Goal: Complete application form

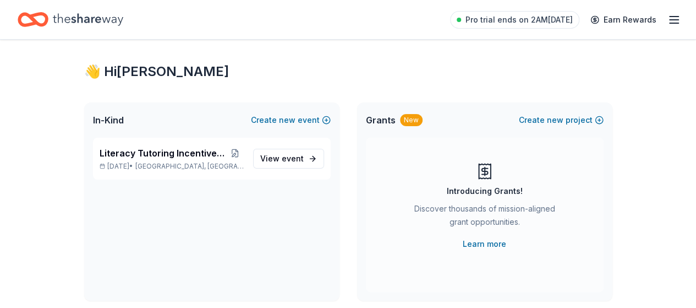
scroll to position [19, 0]
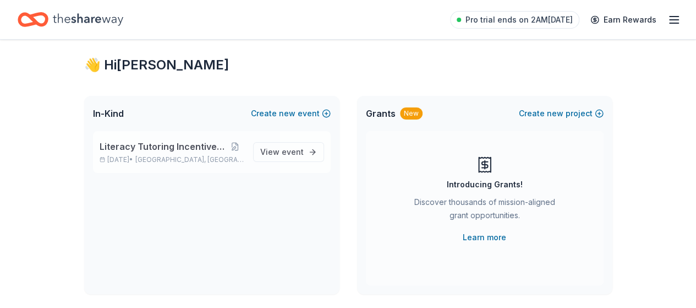
click at [142, 142] on span "Literacy Tutoring Incentive Program" at bounding box center [163, 146] width 127 height 13
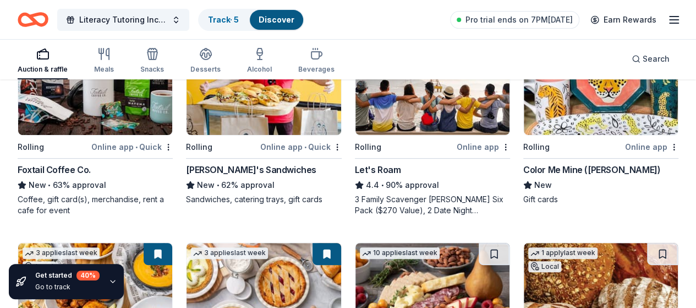
scroll to position [175, 0]
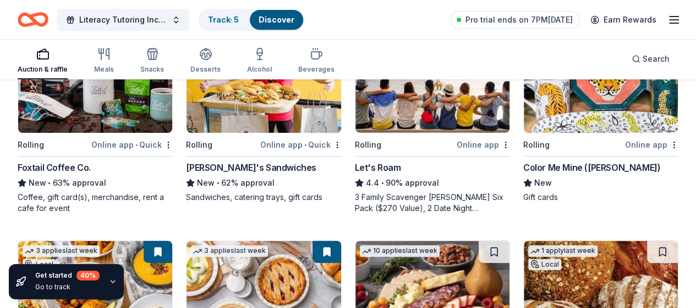
click at [186, 162] on div "[PERSON_NAME]'s Sandwiches" at bounding box center [251, 167] width 130 height 13
click at [355, 165] on div "Let's Roam" at bounding box center [378, 167] width 46 height 13
click at [524, 167] on div "Color Me Mine (Henderson)" at bounding box center [592, 167] width 137 height 13
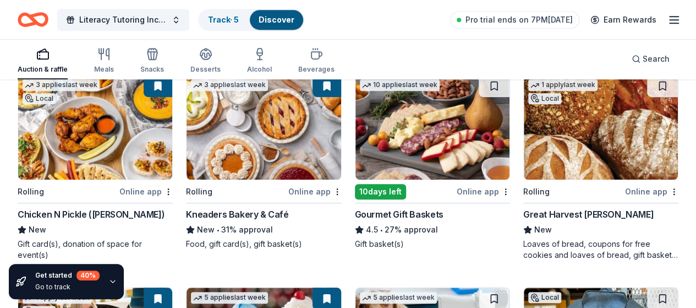
scroll to position [342, 0]
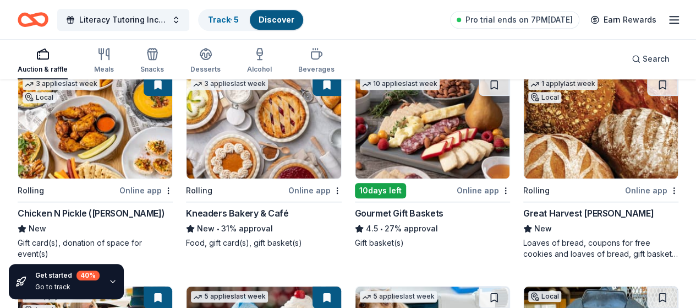
click at [186, 209] on div "Kneaders Bakery & Café" at bounding box center [237, 212] width 102 height 13
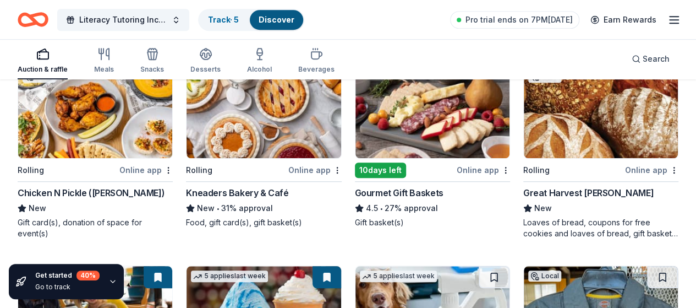
scroll to position [362, 0]
click at [186, 194] on div "Kneaders Bakery & Café" at bounding box center [237, 192] width 102 height 13
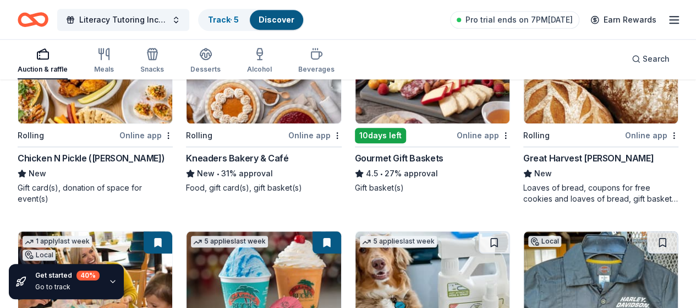
scroll to position [397, 0]
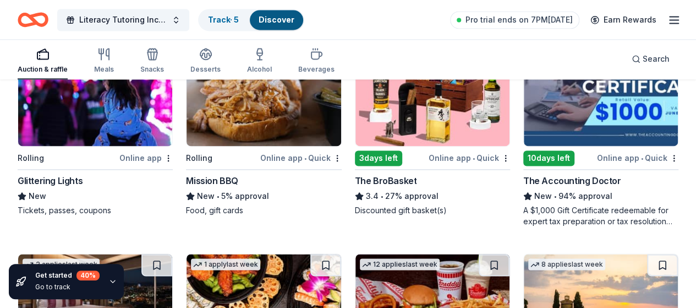
scroll to position [791, 0]
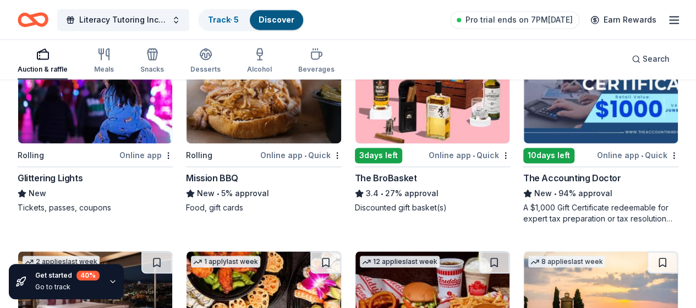
click at [524, 174] on div "The Accounting Doctor" at bounding box center [573, 177] width 98 height 13
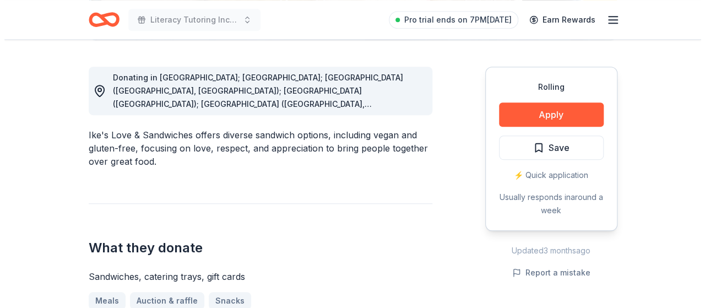
scroll to position [296, 0]
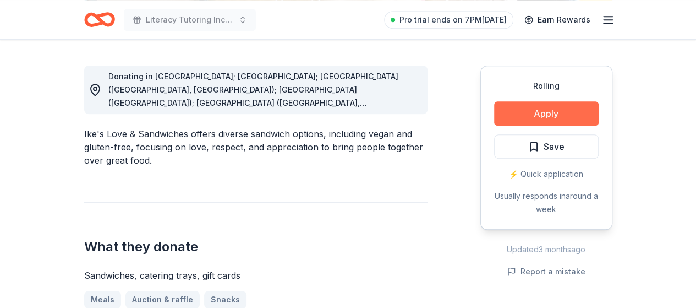
click at [578, 111] on button "Apply" at bounding box center [546, 113] width 105 height 24
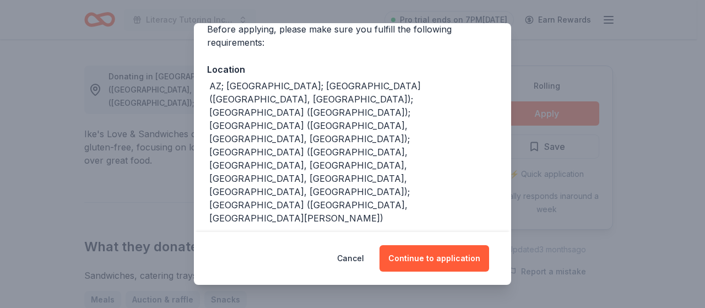
scroll to position [95, 0]
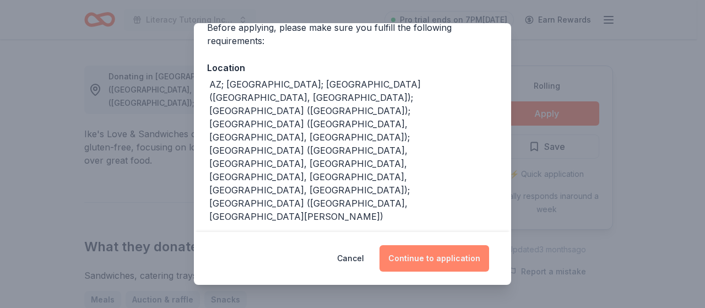
click at [474, 259] on button "Continue to application" at bounding box center [434, 258] width 110 height 26
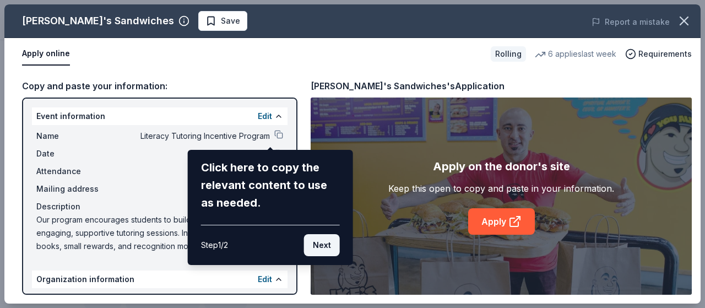
click at [330, 235] on button "Next" at bounding box center [322, 245] width 36 height 22
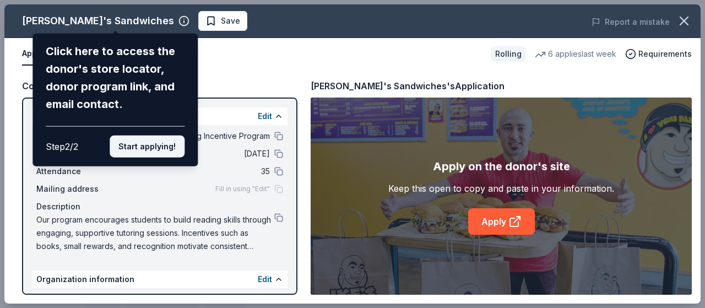
click at [126, 146] on button "Start applying!" at bounding box center [147, 146] width 75 height 22
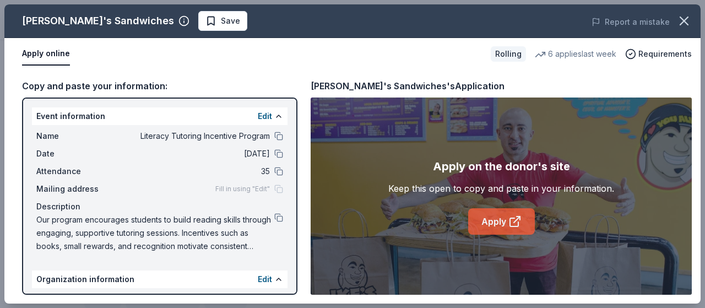
click at [519, 222] on icon at bounding box center [514, 221] width 13 height 13
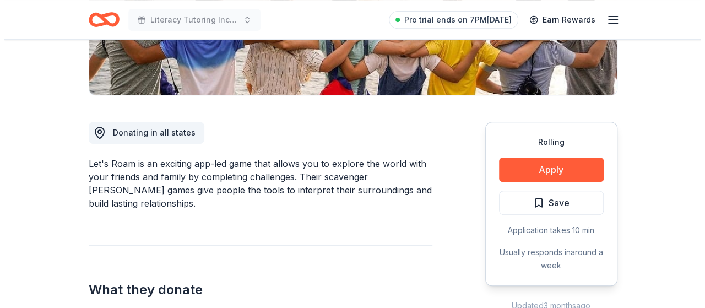
scroll to position [250, 0]
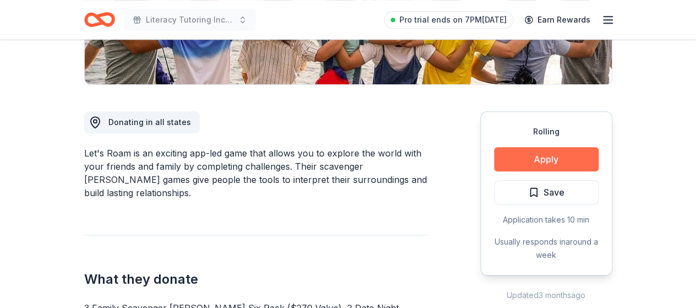
click at [565, 155] on button "Apply" at bounding box center [546, 159] width 105 height 24
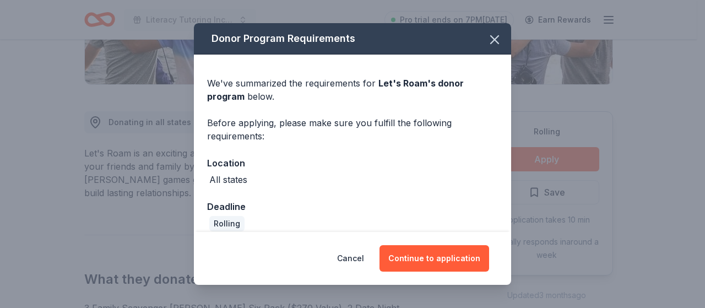
scroll to position [12, 0]
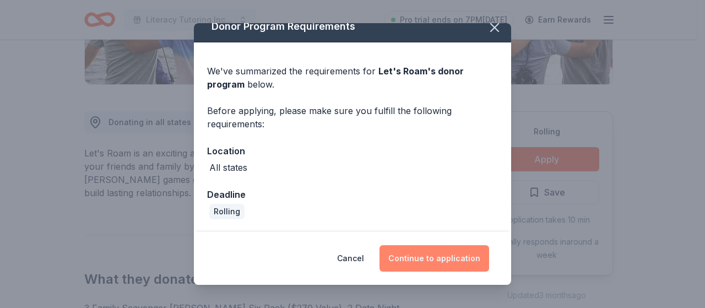
click at [448, 255] on button "Continue to application" at bounding box center [434, 258] width 110 height 26
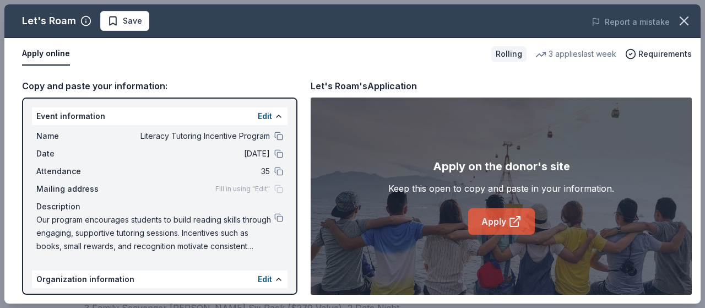
click at [499, 220] on link "Apply" at bounding box center [501, 221] width 67 height 26
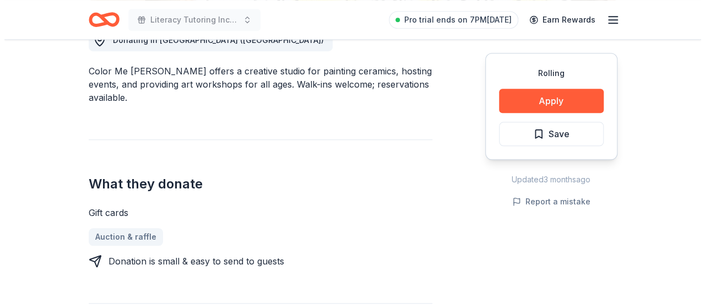
scroll to position [336, 0]
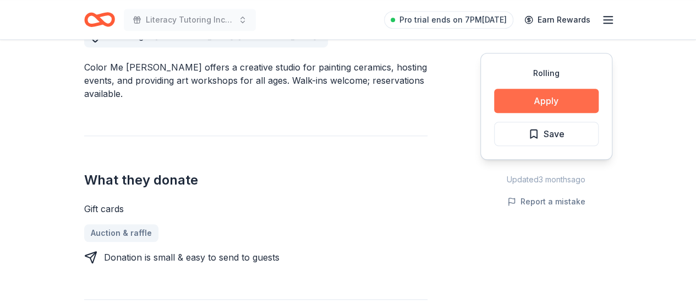
click at [571, 102] on button "Apply" at bounding box center [546, 101] width 105 height 24
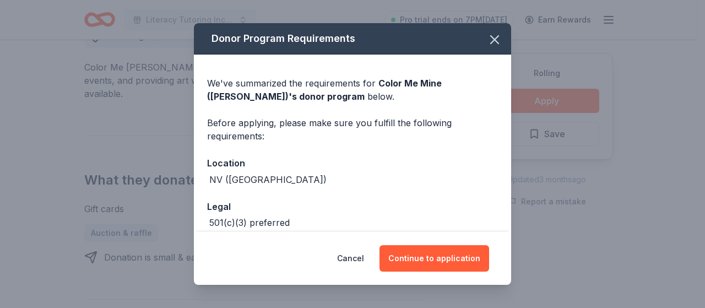
scroll to position [56, 0]
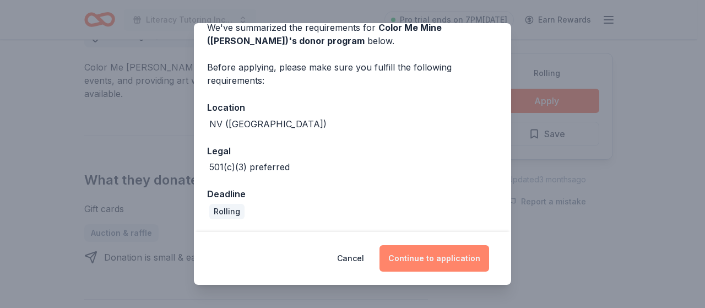
click at [448, 254] on button "Continue to application" at bounding box center [434, 258] width 110 height 26
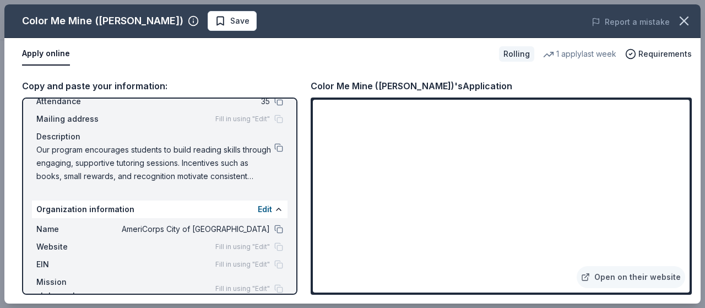
scroll to position [91, 0]
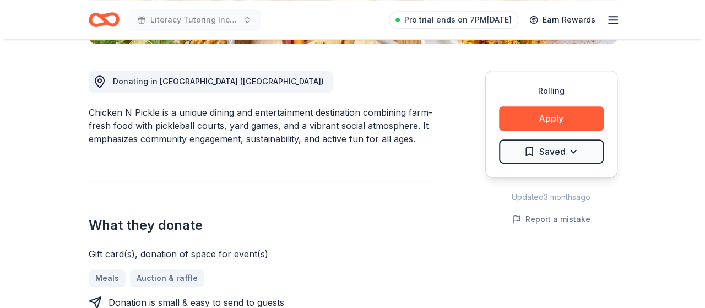
scroll to position [294, 0]
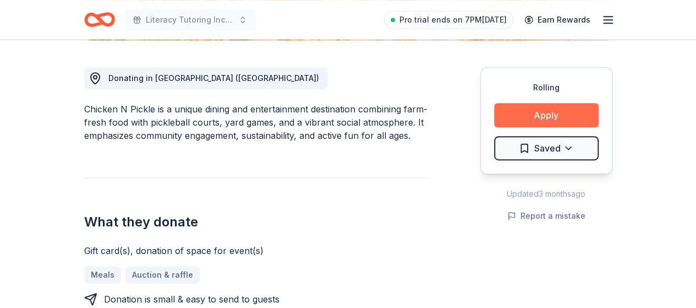
click at [586, 112] on button "Apply" at bounding box center [546, 115] width 105 height 24
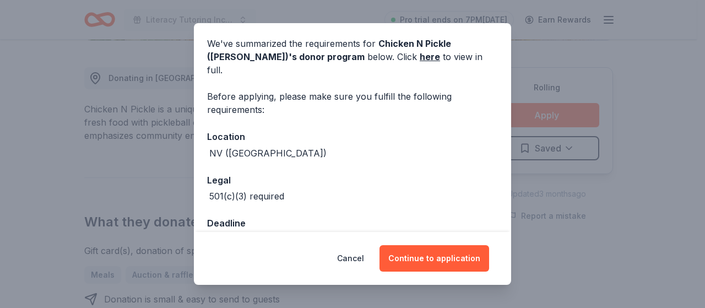
scroll to position [56, 0]
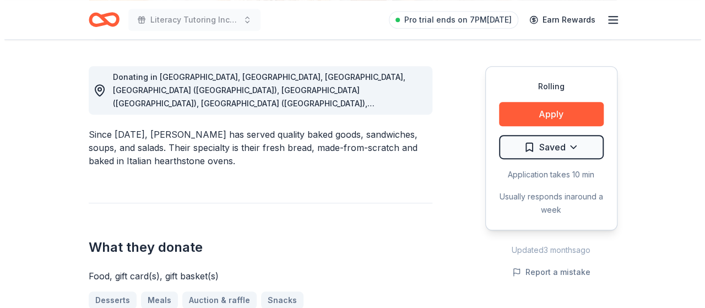
scroll to position [297, 0]
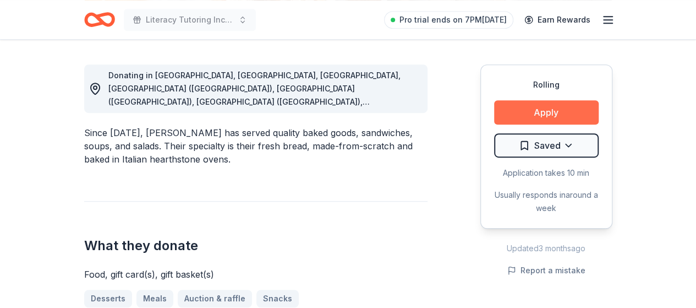
click at [570, 114] on button "Apply" at bounding box center [546, 112] width 105 height 24
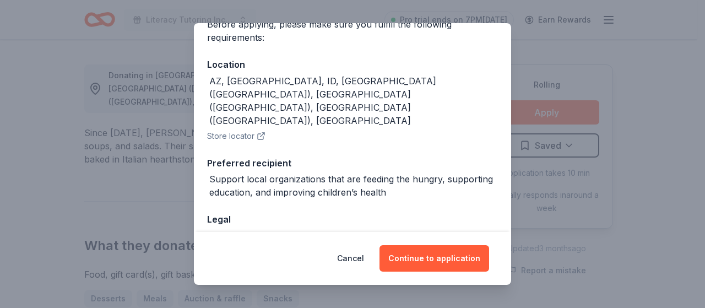
scroll to position [127, 0]
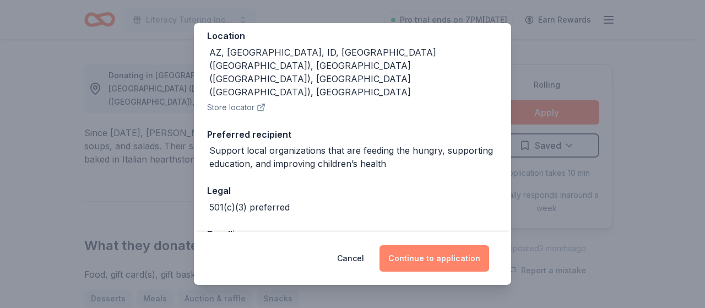
click at [459, 255] on button "Continue to application" at bounding box center [434, 258] width 110 height 26
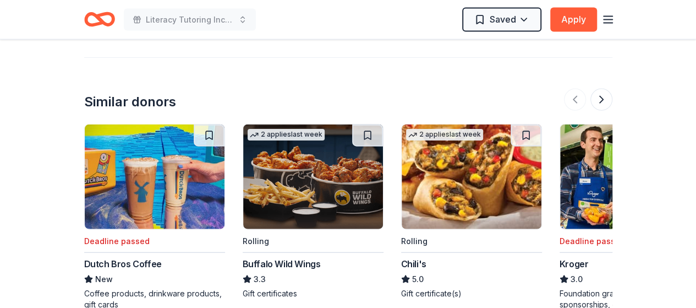
scroll to position [1202, 0]
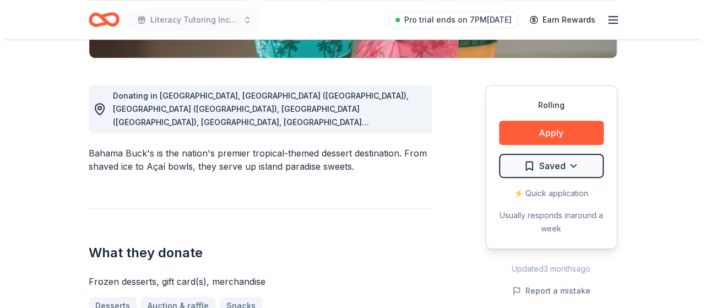
scroll to position [277, 0]
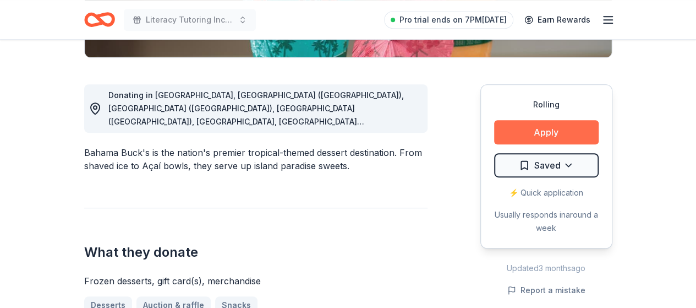
click at [529, 128] on button "Apply" at bounding box center [546, 132] width 105 height 24
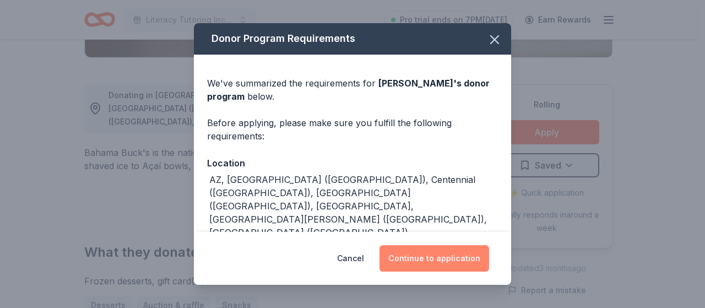
click at [454, 255] on button "Continue to application" at bounding box center [434, 258] width 110 height 26
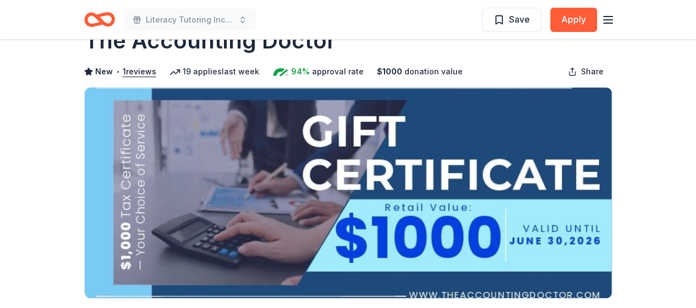
scroll to position [35, 0]
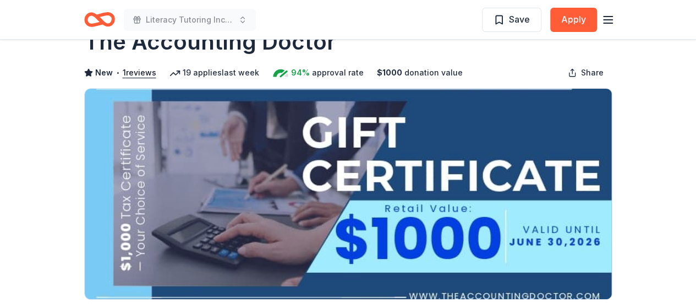
click at [611, 134] on img at bounding box center [348, 194] width 527 height 210
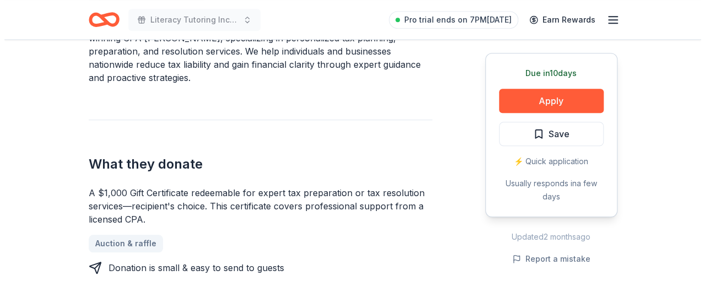
scroll to position [379, 0]
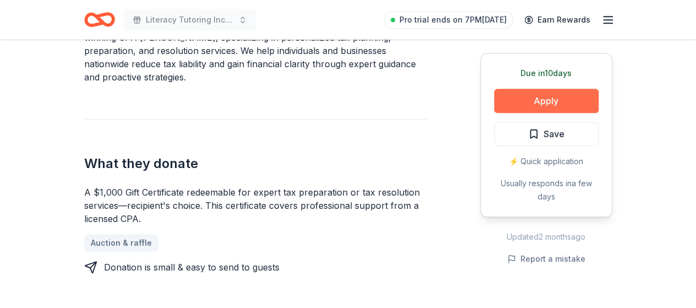
click at [581, 101] on button "Apply" at bounding box center [546, 101] width 105 height 24
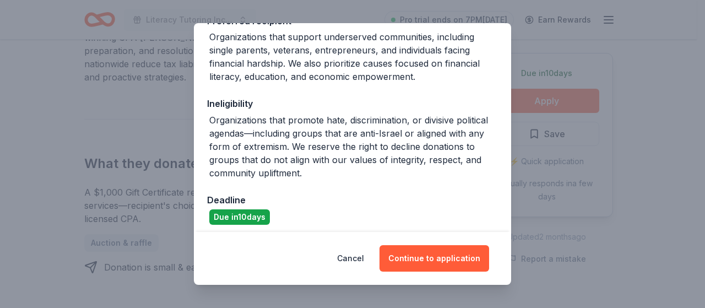
scroll to position [191, 0]
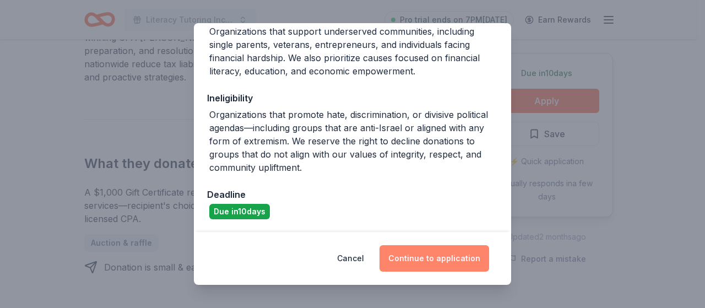
click at [443, 254] on button "Continue to application" at bounding box center [434, 258] width 110 height 26
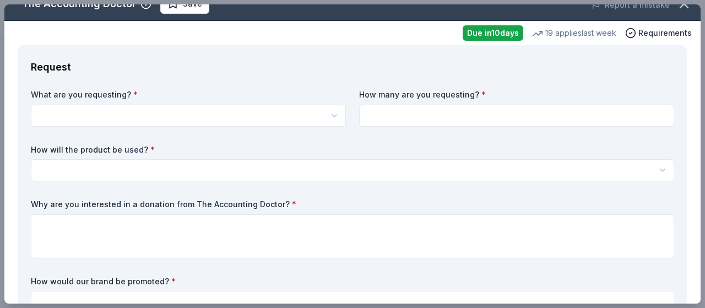
scroll to position [0, 0]
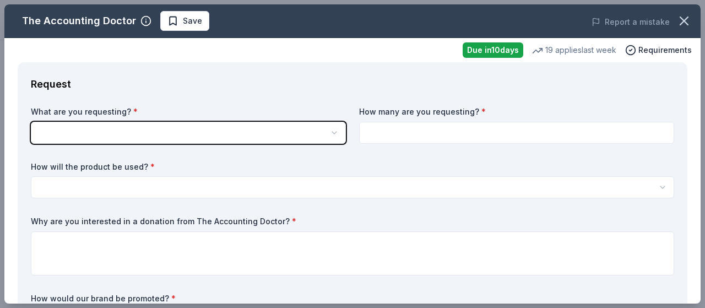
click at [289, 139] on button "button" at bounding box center [188, 133] width 315 height 22
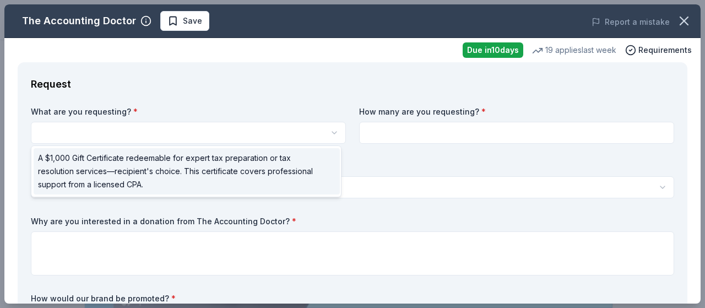
click at [248, 173] on span "A $1,000 Gift Certificate redeemable for expert tax preparation or tax resoluti…" at bounding box center [180, 171] width 284 height 40
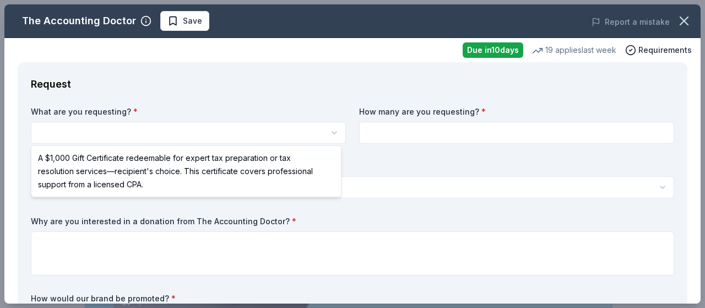
select select "A $1,000 Gift Certificate redeemable for expert tax preparation or tax resoluti…"
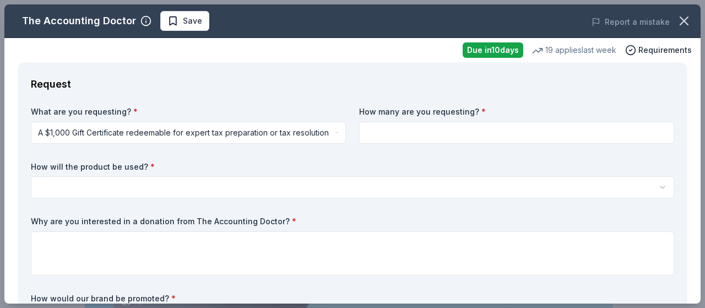
click at [495, 131] on input at bounding box center [516, 133] width 315 height 22
type input "3"
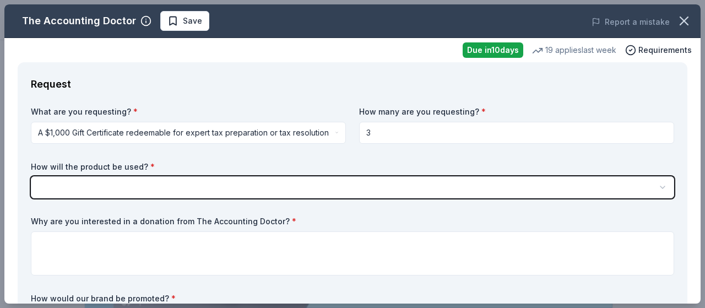
click at [597, 195] on button "button" at bounding box center [352, 187] width 643 height 22
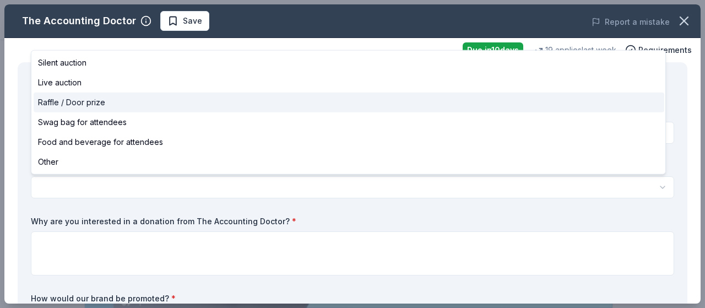
click at [61, 101] on span "Raffle / Door prize" at bounding box center [71, 102] width 67 height 13
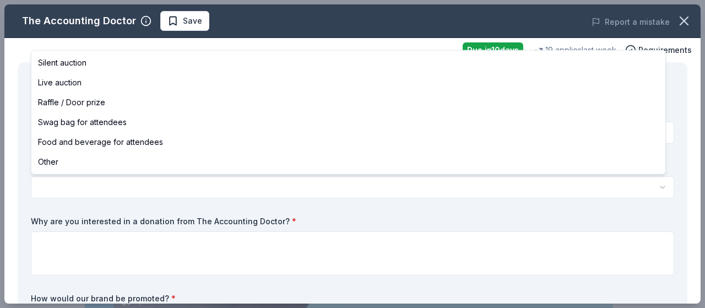
select select "raffleDoorPrize"
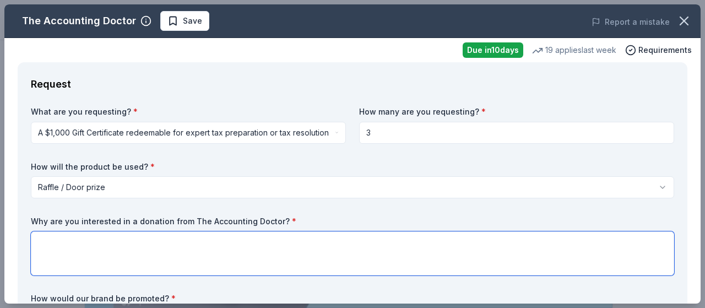
click at [328, 237] on textarea at bounding box center [352, 253] width 643 height 44
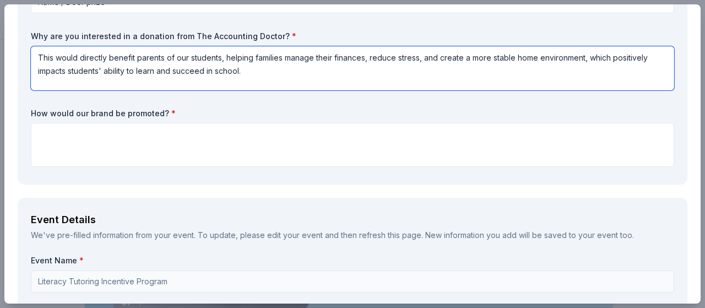
scroll to position [192, 0]
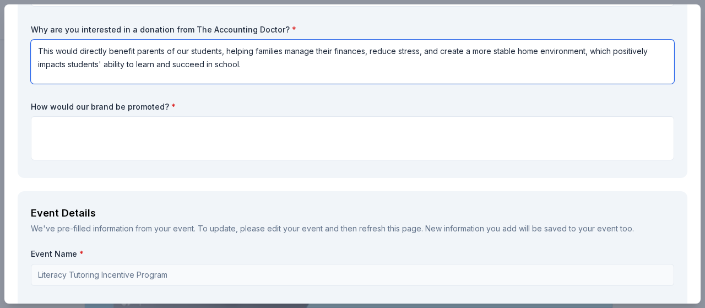
type textarea "This would directly benefit parents of our students, helping families manage th…"
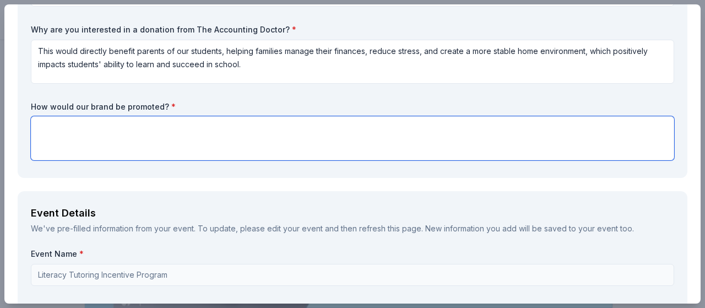
click at [55, 131] on textarea at bounding box center [352, 138] width 643 height 44
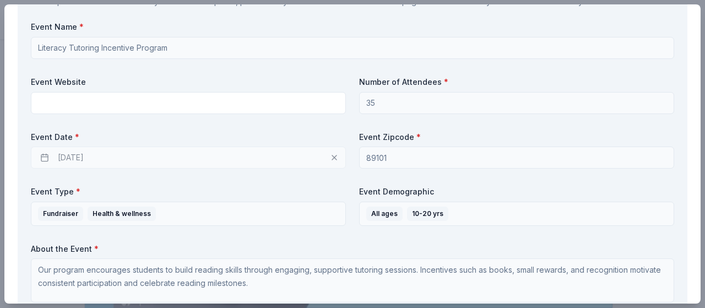
scroll to position [427, 0]
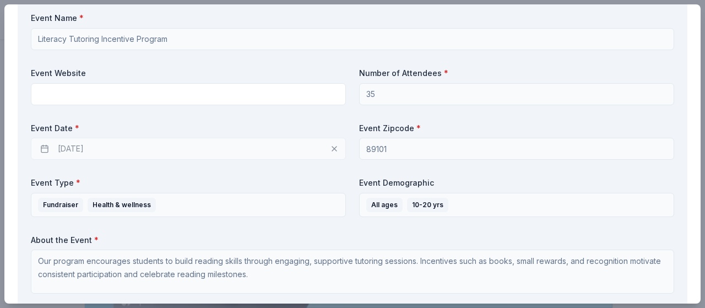
type textarea "We would be happy to recognize The Accounting Doctor for their generous support…"
click at [90, 146] on div "09/15/2025" at bounding box center [188, 149] width 315 height 22
drag, startPoint x: 59, startPoint y: 152, endPoint x: 44, endPoint y: 147, distance: 16.4
click at [44, 147] on div "09/15/2025" at bounding box center [188, 149] width 315 height 22
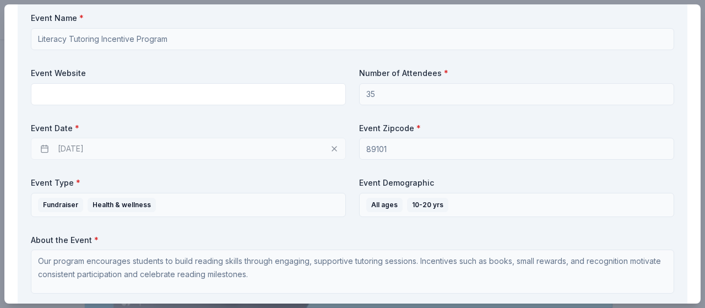
click at [326, 144] on div "09/15/2025" at bounding box center [188, 149] width 315 height 22
click at [334, 149] on div "09/15/2025" at bounding box center [188, 149] width 315 height 22
click at [326, 148] on div "09/15/2025" at bounding box center [188, 149] width 315 height 22
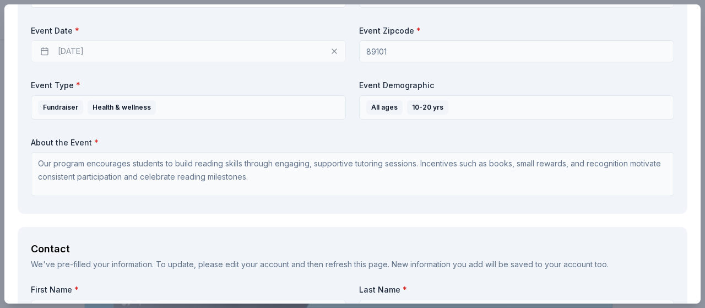
scroll to position [522, 0]
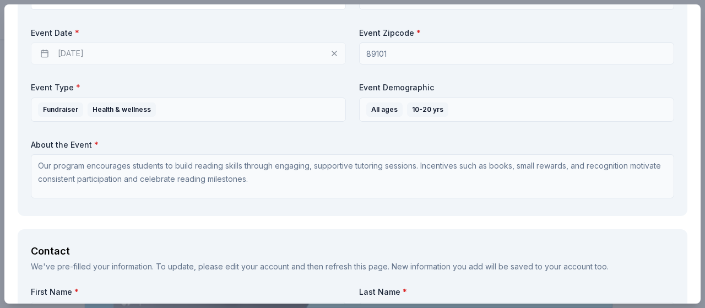
click at [332, 50] on div "09/15/2025" at bounding box center [188, 53] width 315 height 22
click at [330, 46] on div "09/15/2025" at bounding box center [188, 53] width 315 height 22
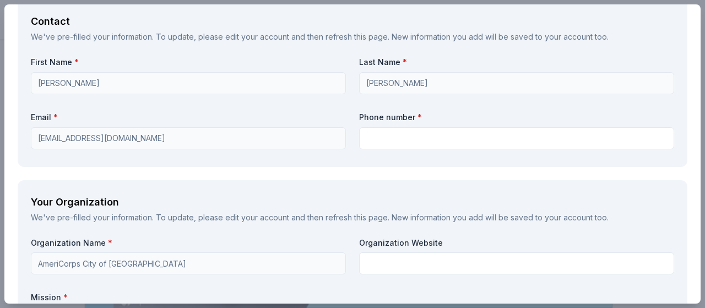
scroll to position [754, 0]
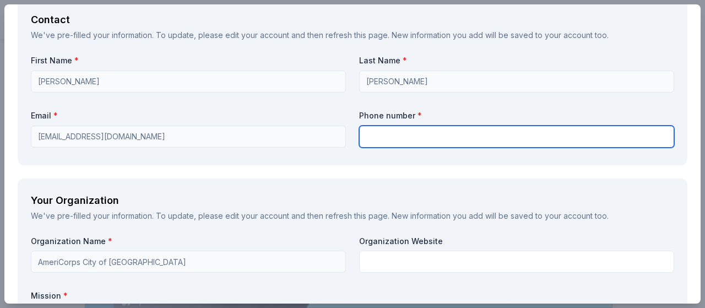
click at [570, 137] on input "text" at bounding box center [516, 137] width 315 height 22
type input "702-581-3341"
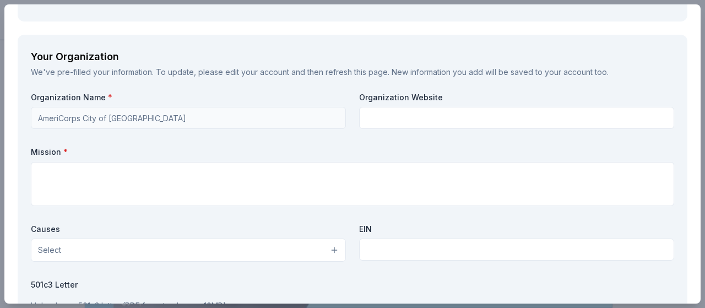
scroll to position [897, 0]
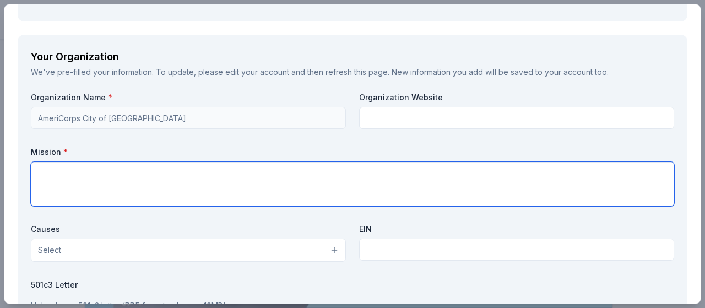
click at [619, 190] on textarea at bounding box center [352, 184] width 643 height 44
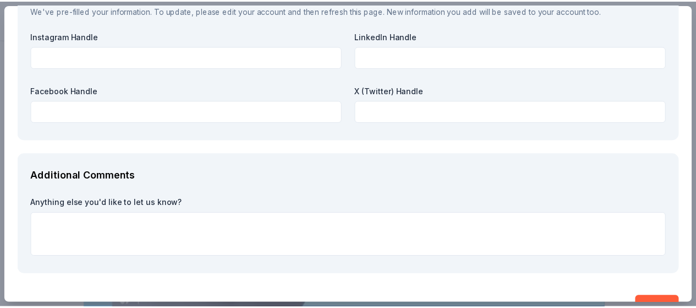
scroll to position [1325, 0]
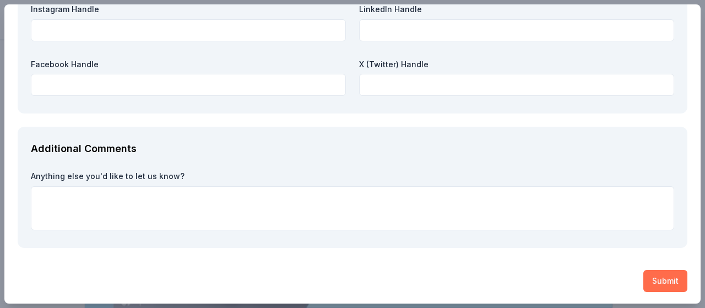
type textarea "ReInvent School Las Vegas partners with elementary schools that have earned two…"
click at [643, 283] on button "Submit" at bounding box center [665, 281] width 44 height 22
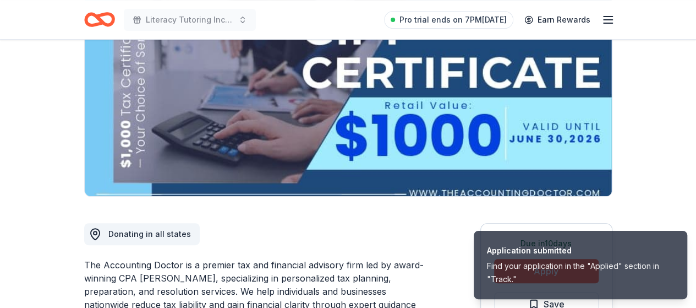
scroll to position [150, 0]
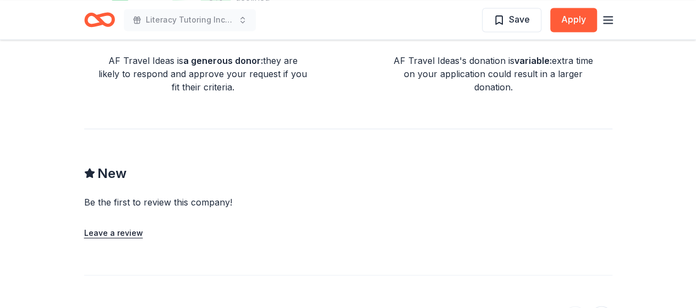
scroll to position [1017, 0]
